Goal: Complete application form: Complete application form

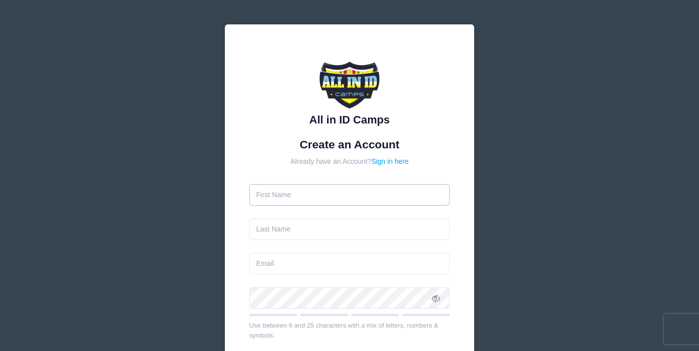
click at [300, 200] on input "text" at bounding box center [349, 194] width 201 height 21
type input "[PERSON_NAME]"
click at [287, 232] on input "text" at bounding box center [349, 229] width 201 height 21
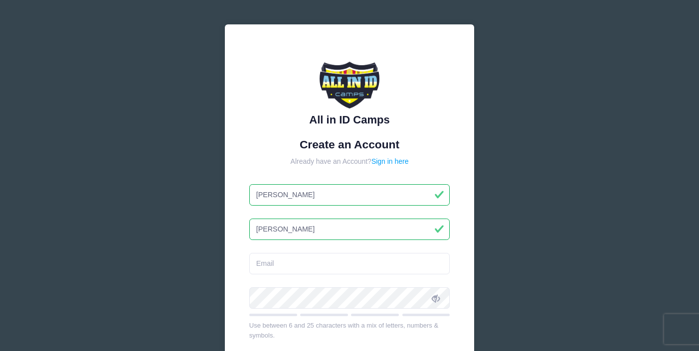
type input "[PERSON_NAME]"
click at [271, 266] on input "email" at bounding box center [349, 263] width 201 height 21
type input "[EMAIL_ADDRESS][DOMAIN_NAME]"
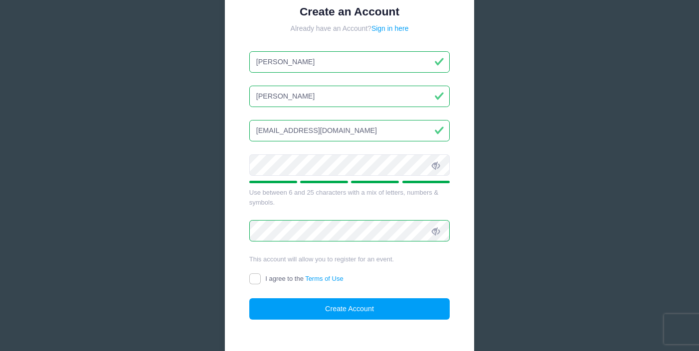
scroll to position [180, 0]
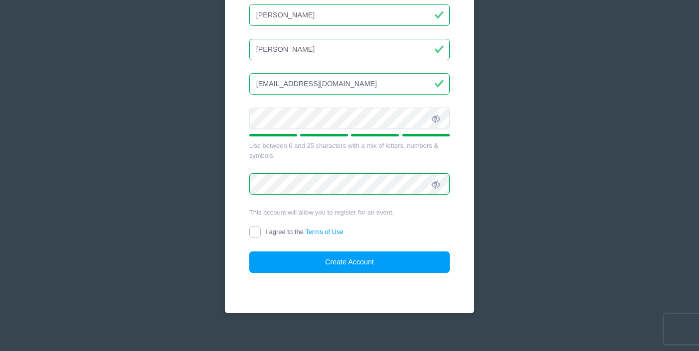
click at [251, 232] on input "I agree to the Terms of Use" at bounding box center [254, 232] width 11 height 11
checkbox input "true"
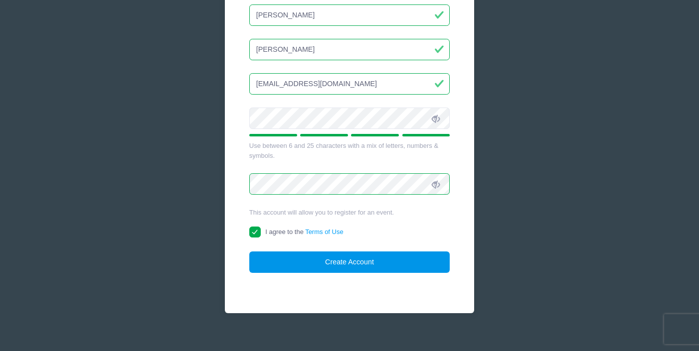
click at [335, 265] on button "Create Account" at bounding box center [349, 262] width 201 height 21
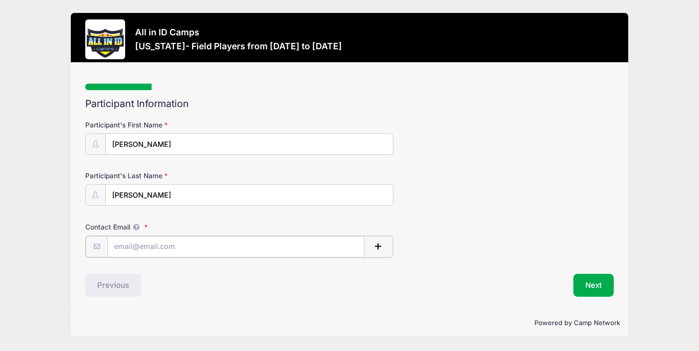
click at [160, 248] on input "Contact Email" at bounding box center [235, 246] width 257 height 21
type input "[EMAIL_ADDRESS][DOMAIN_NAME]"
click at [605, 281] on button "Next" at bounding box center [593, 284] width 40 height 23
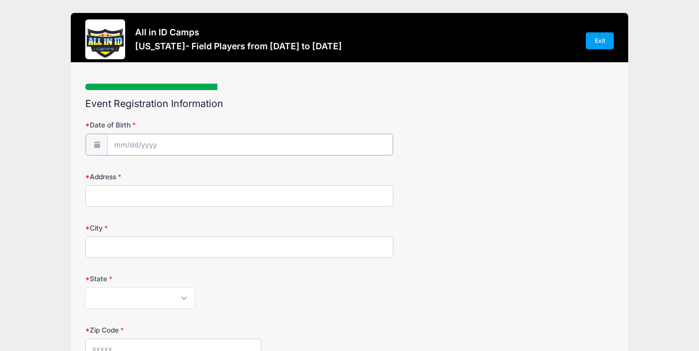
click at [117, 145] on input "Date of Birth" at bounding box center [250, 144] width 286 height 21
click at [164, 176] on select "January February March April May June July August September October November De…" at bounding box center [159, 171] width 44 height 13
select select "6"
click at [137, 165] on select "January February March April May June July August September October November De…" at bounding box center [159, 171] width 44 height 13
click at [200, 173] on input "2025" at bounding box center [200, 170] width 32 height 15
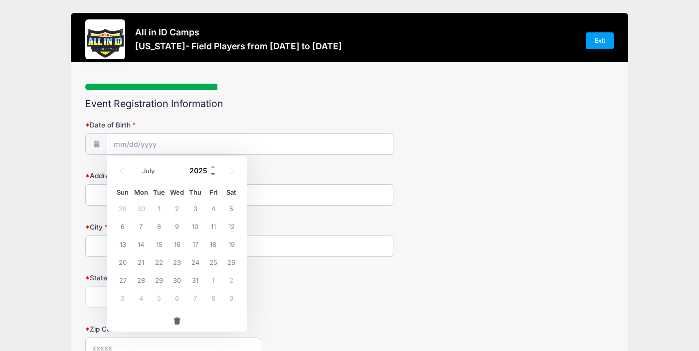
click at [213, 174] on span at bounding box center [213, 173] width 7 height 7
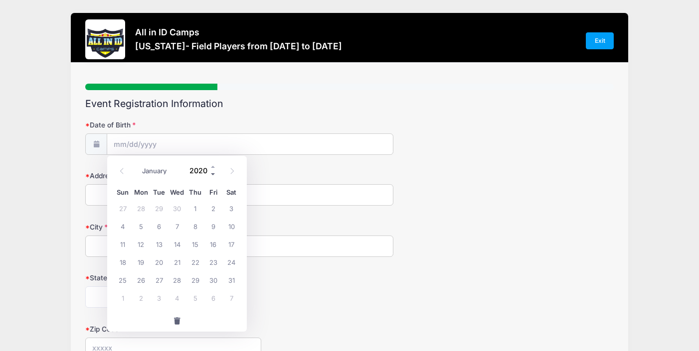
click at [213, 174] on span at bounding box center [213, 173] width 7 height 7
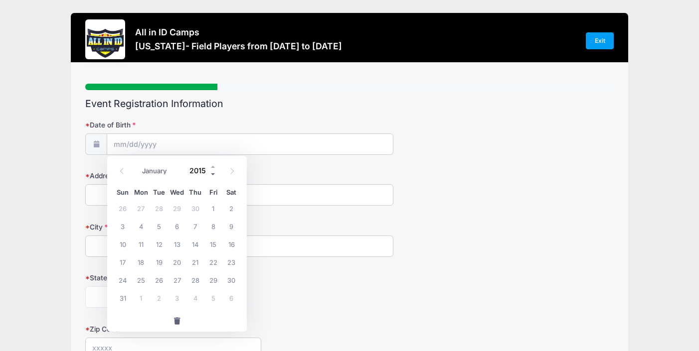
click at [213, 174] on span at bounding box center [213, 173] width 7 height 7
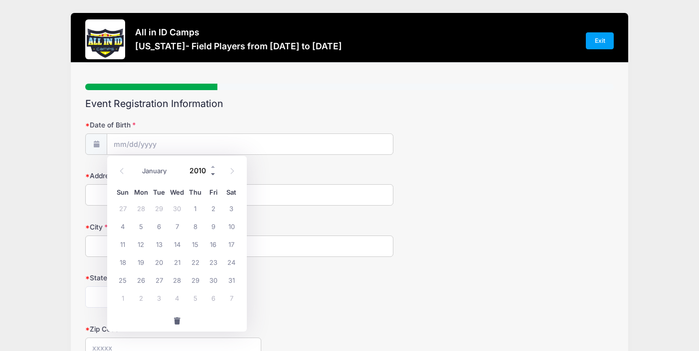
click at [213, 174] on span at bounding box center [213, 173] width 7 height 7
type input "2008"
click at [196, 278] on span "31" at bounding box center [195, 280] width 18 height 18
type input "[DATE]"
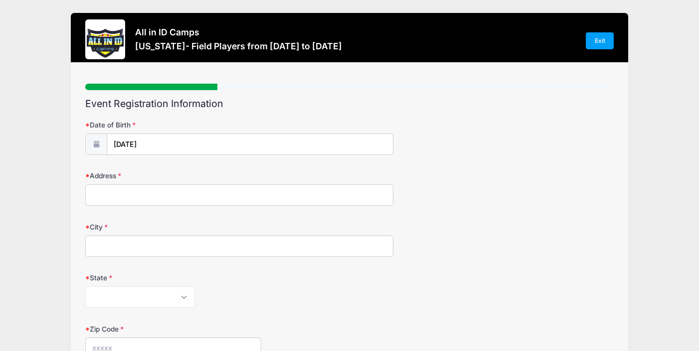
click at [113, 194] on input "Address" at bounding box center [239, 194] width 308 height 21
type input "[STREET_ADDRESS]"
click at [147, 242] on input "City" at bounding box center [239, 246] width 308 height 21
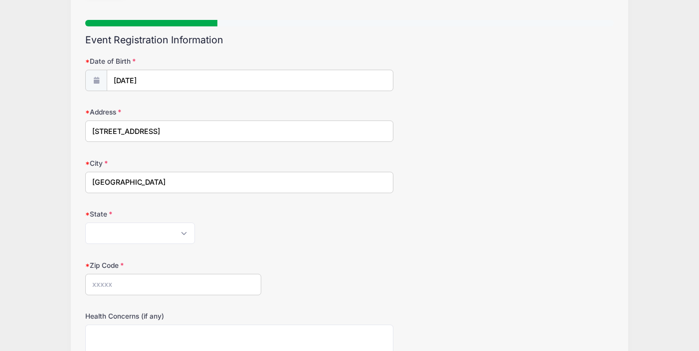
scroll to position [69, 0]
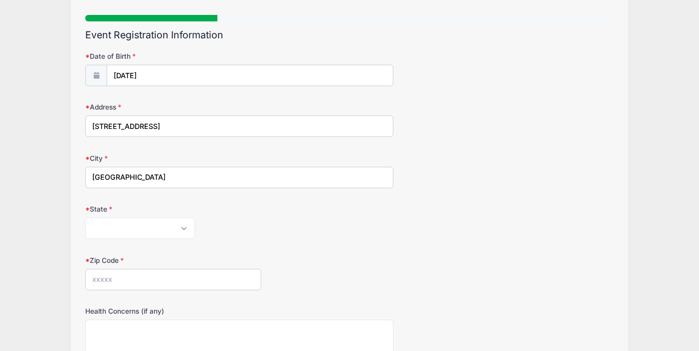
type input "[GEOGRAPHIC_DATA]"
click at [125, 285] on input "Zip Code" at bounding box center [173, 279] width 176 height 21
type input "90047"
click at [312, 240] on form "Date of Birth [DATE] Address [STREET_ADDRESS] City [GEOGRAPHIC_DATA] State [US_…" at bounding box center [349, 264] width 528 height 427
click at [165, 224] on select "[US_STATE] [US_STATE] [US_STATE] [US_STATE] [US_STATE] Armed Forces Africa Arme…" at bounding box center [140, 228] width 110 height 21
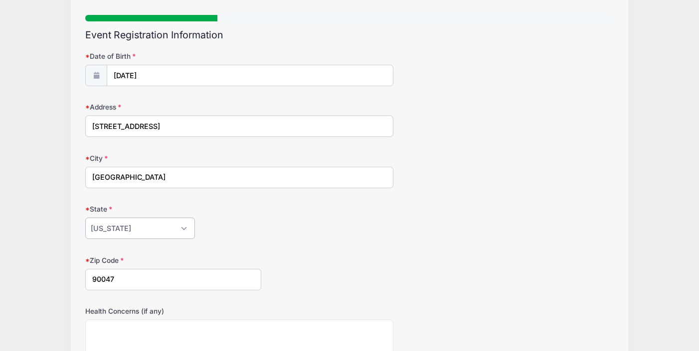
click at [85, 218] on select "[US_STATE] [US_STATE] [US_STATE] [US_STATE] [US_STATE] Armed Forces Africa Arme…" at bounding box center [140, 228] width 110 height 21
click at [125, 233] on select "[US_STATE] [US_STATE] [US_STATE] [US_STATE] [US_STATE] Armed Forces Africa Arme…" at bounding box center [140, 228] width 110 height 21
select select "CA"
click at [85, 218] on select "[US_STATE] [US_STATE] [US_STATE] [US_STATE] [US_STATE] Armed Forces Africa Arme…" at bounding box center [140, 228] width 110 height 21
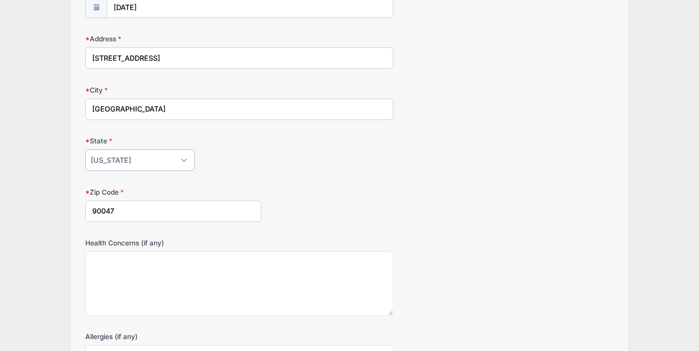
scroll to position [192, 0]
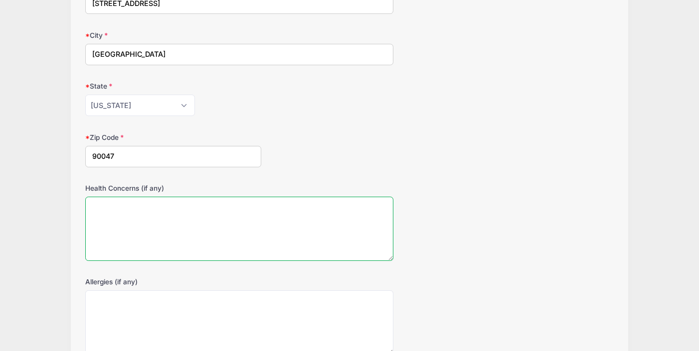
click at [221, 226] on textarea "Health Concerns (if any)" at bounding box center [239, 229] width 308 height 64
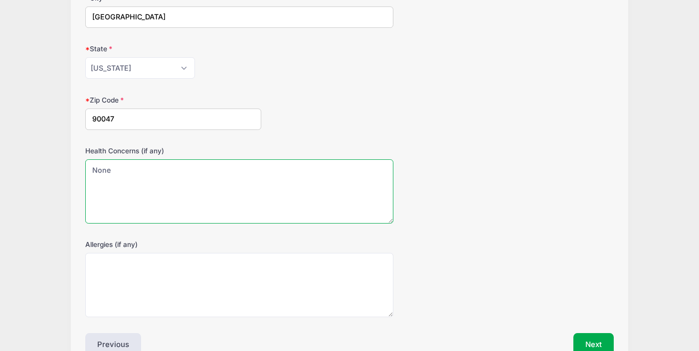
scroll to position [283, 0]
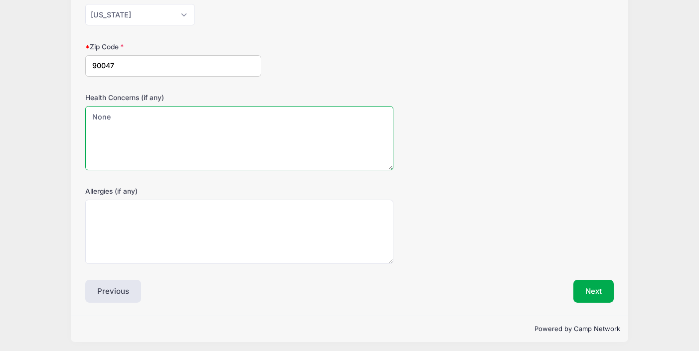
type textarea "None"
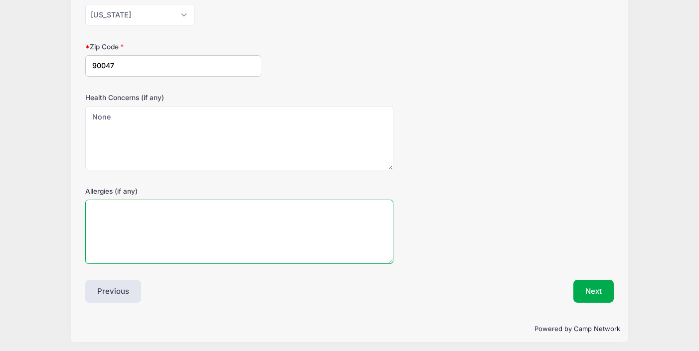
click at [203, 250] on textarea "Allergies (if any)" at bounding box center [239, 232] width 308 height 64
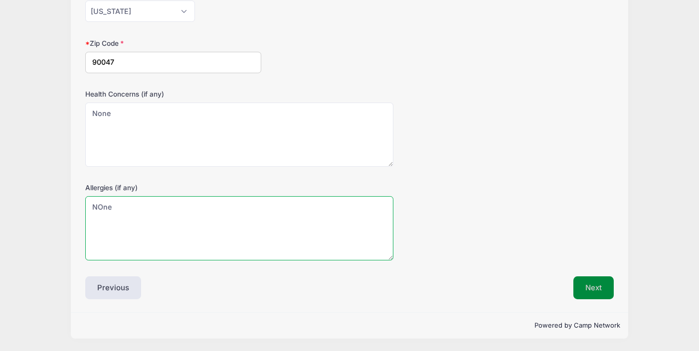
type textarea "NOne"
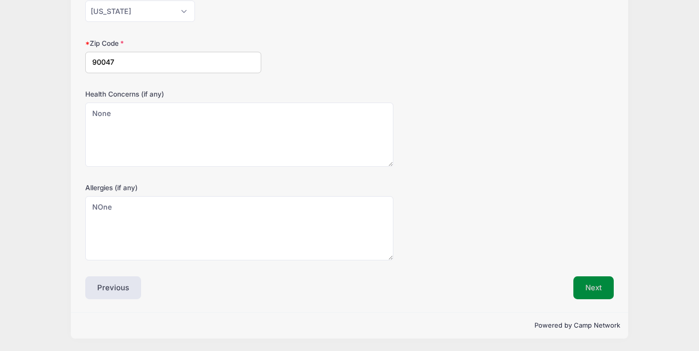
click at [602, 289] on button "Next" at bounding box center [593, 288] width 40 height 23
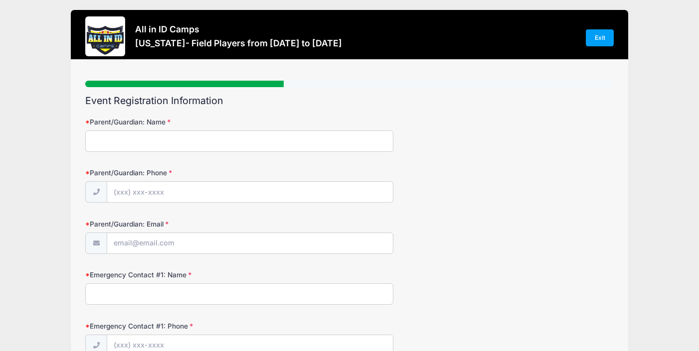
scroll to position [0, 0]
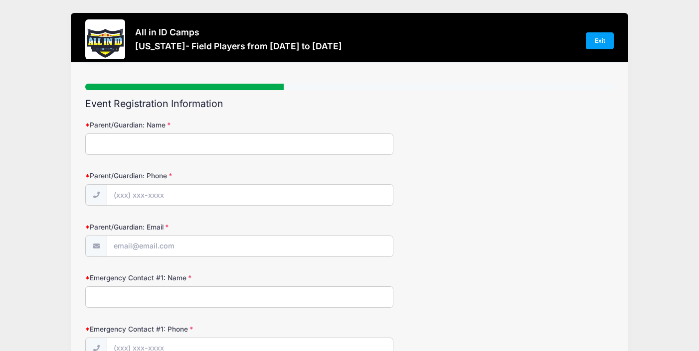
click at [183, 153] on input "Parent/Guardian: Name" at bounding box center [239, 144] width 308 height 21
click at [123, 154] on input "Parent/Guardian: Name" at bounding box center [239, 144] width 308 height 21
type input "[PERSON_NAME]"
click at [127, 200] on input "Parent/Guardian: Phone" at bounding box center [250, 195] width 286 height 21
type input "[PHONE_NUMBER]"
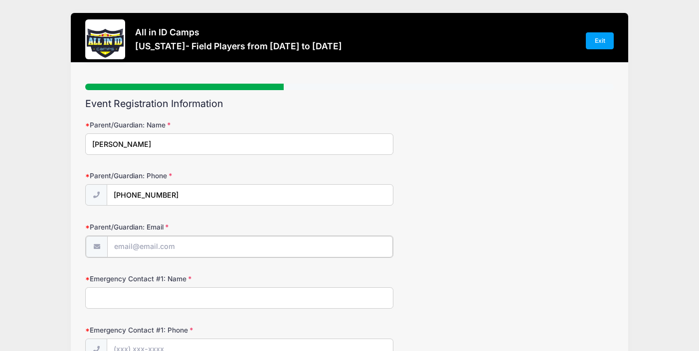
click at [130, 252] on input "Parent/Guardian: Email" at bounding box center [250, 246] width 286 height 21
type input "[EMAIL_ADDRESS][DOMAIN_NAME]"
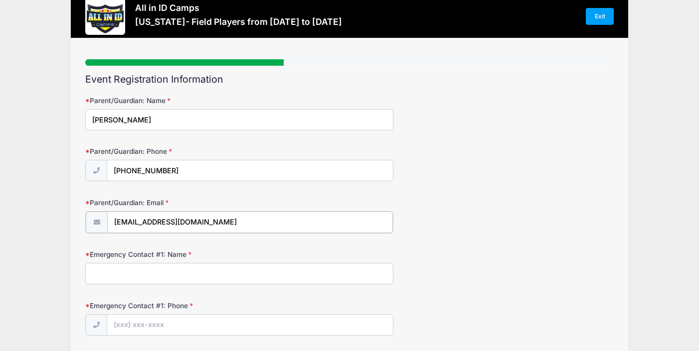
scroll to position [49, 0]
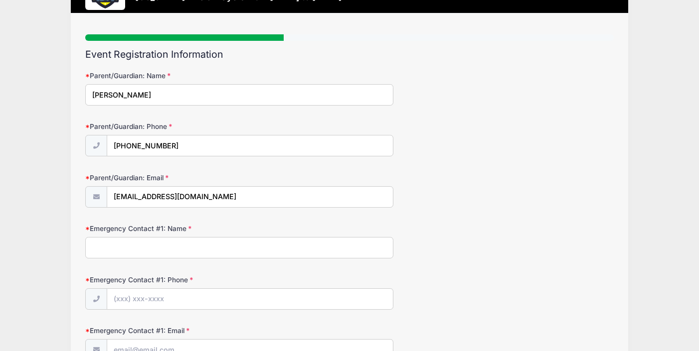
click at [166, 248] on input "Emergency Contact #1: Name" at bounding box center [239, 247] width 308 height 21
type input "2"
type input "[PERSON_NAME]"
click at [177, 297] on input "Emergency Contact #1: Phone" at bounding box center [250, 299] width 286 height 21
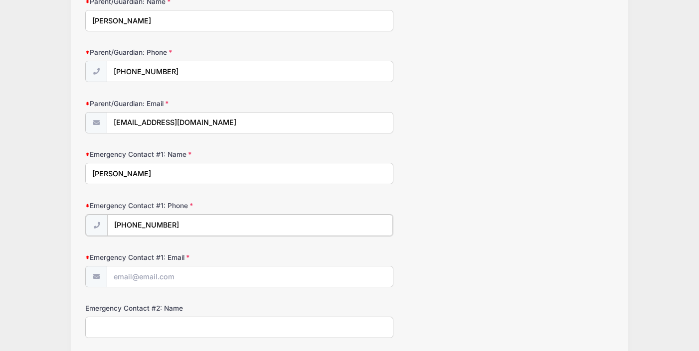
scroll to position [149, 0]
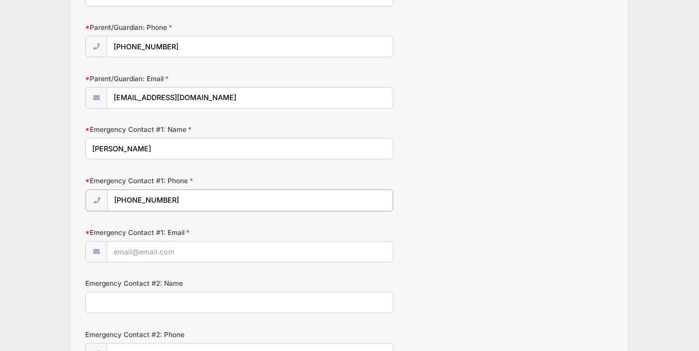
type input "[PHONE_NUMBER]"
click at [163, 254] on input "Emergency Contact #1: Email" at bounding box center [250, 251] width 286 height 21
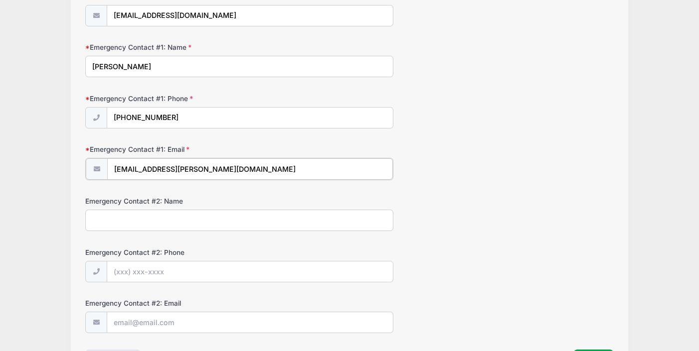
scroll to position [232, 0]
type input "[EMAIL_ADDRESS][PERSON_NAME][DOMAIN_NAME]"
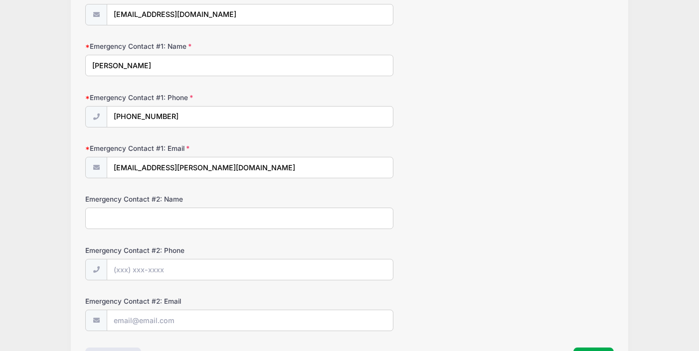
click at [146, 219] on input "Emergency Contact #2: Name" at bounding box center [239, 218] width 308 height 21
type input "Oristila [PERSON_NAME]"
drag, startPoint x: 147, startPoint y: 216, endPoint x: 64, endPoint y: 216, distance: 82.8
click at [64, 216] on div "All in ID Camps [US_STATE]- Field Players from [DATE] to [DATE] Exit Step 3 /7 …" at bounding box center [349, 95] width 669 height 655
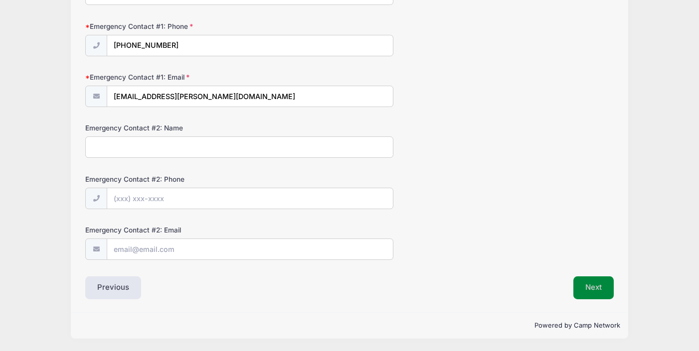
click at [589, 287] on button "Next" at bounding box center [593, 288] width 40 height 23
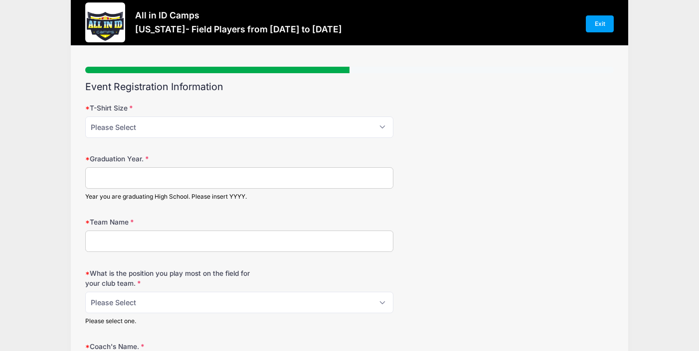
scroll to position [0, 0]
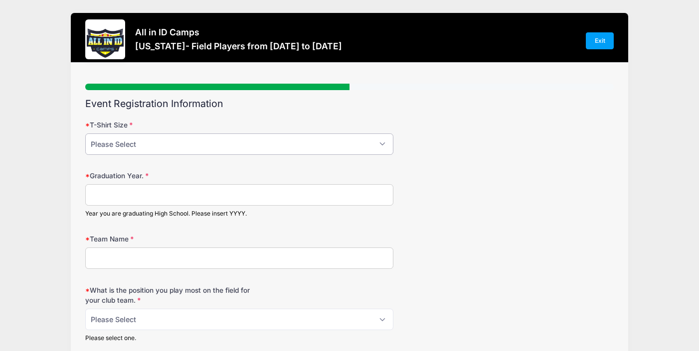
click at [219, 143] on select "Please Select YM YL AS AM AL AXL" at bounding box center [239, 144] width 308 height 21
select select "AS"
click at [85, 134] on select "Please Select YM YL AS AM AL AXL" at bounding box center [239, 144] width 308 height 21
click at [136, 200] on input "Graduation Year." at bounding box center [239, 194] width 308 height 21
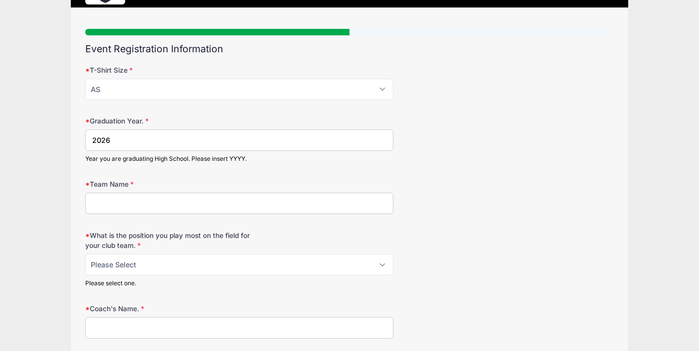
scroll to position [64, 0]
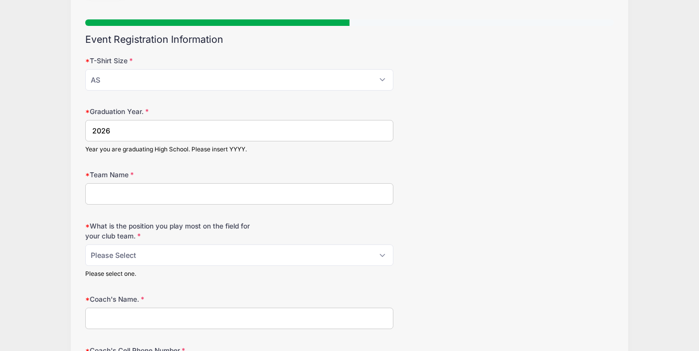
type input "2026"
click at [134, 193] on input "Team Name" at bounding box center [239, 193] width 308 height 21
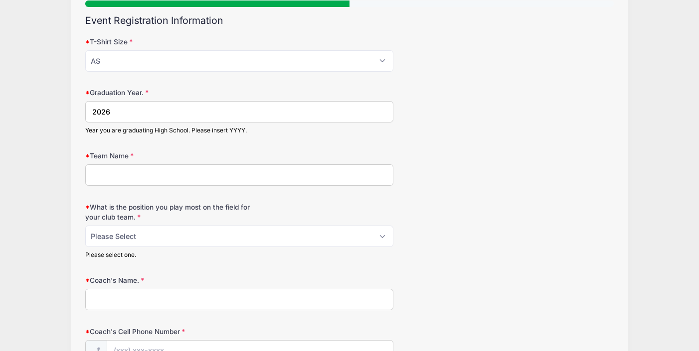
scroll to position [88, 0]
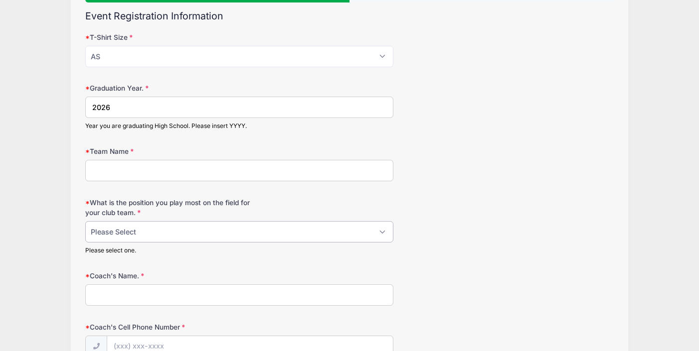
click at [154, 230] on select "Please Select 1-GK 2-RB 3-LB 4-CB 5-CB 6-DCM 7- Right Winger 8- CM 9-Striker 10…" at bounding box center [239, 231] width 308 height 21
click at [85, 221] on select "Please Select 1-GK 2-RB 3-LB 4-CB 5-CB 6-DCM 7- Right Winger 8- CM 9-Striker 10…" at bounding box center [239, 231] width 308 height 21
click at [132, 233] on select "Please Select 1-GK 2-RB 3-LB 4-CB 5-CB 6-DCM 7- Right Winger 8- CM 9-Striker 10…" at bounding box center [239, 231] width 308 height 21
select select "11- Left Winger"
click at [85, 221] on select "Please Select 1-GK 2-RB 3-LB 4-CB 5-CB 6-DCM 7- Right Winger 8- CM 9-Striker 10…" at bounding box center [239, 231] width 308 height 21
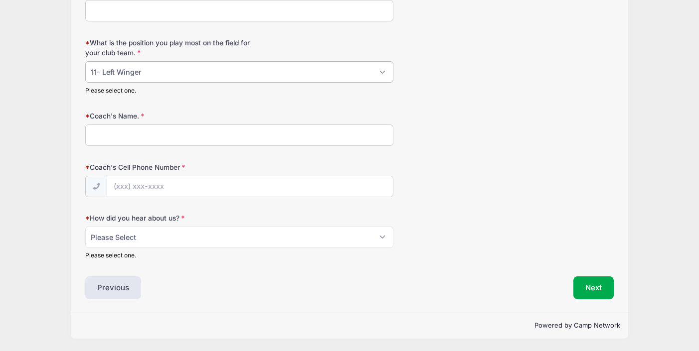
scroll to position [0, 0]
